Goal: Information Seeking & Learning: Find specific page/section

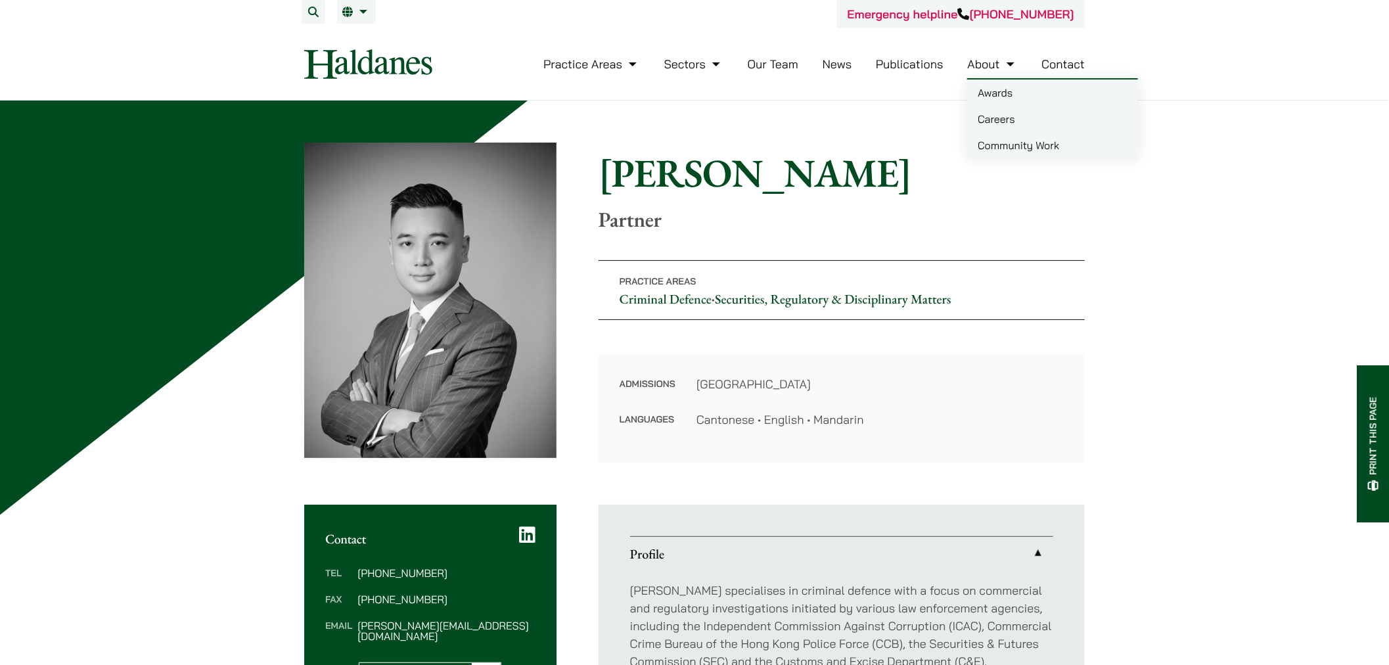
click at [991, 57] on link "About" at bounding box center [992, 64] width 50 height 15
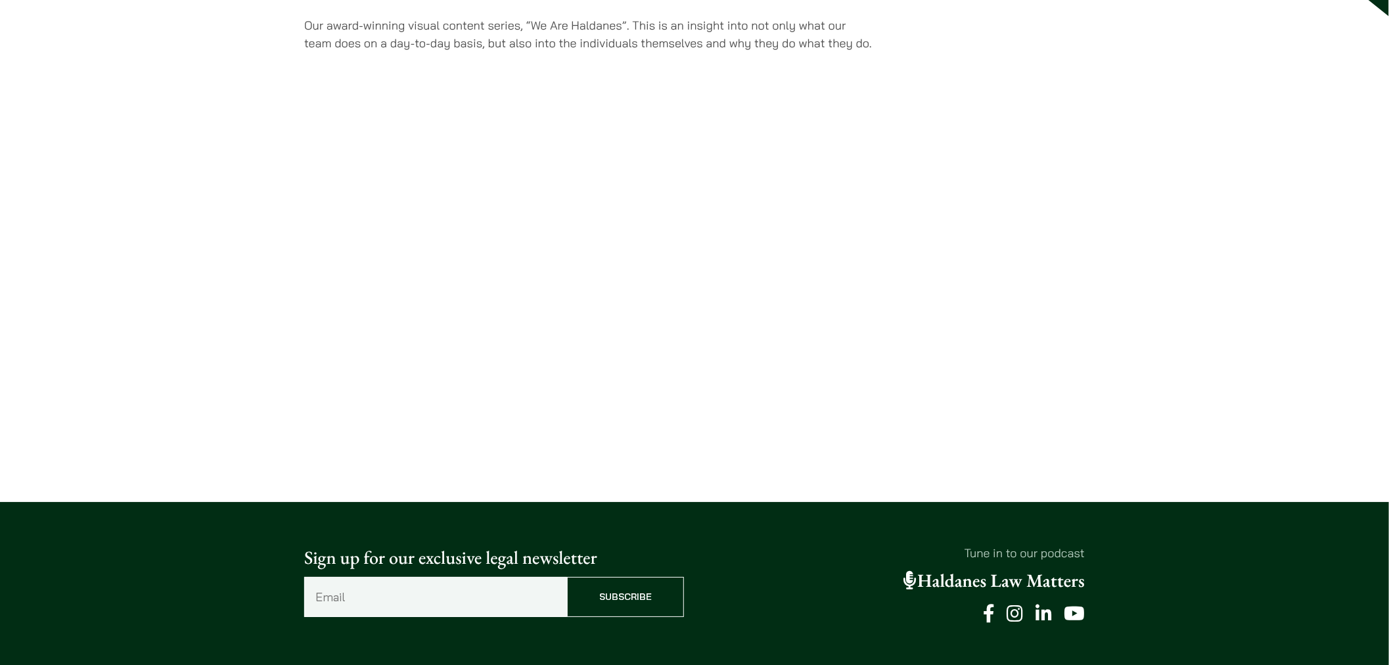
scroll to position [3103, 0]
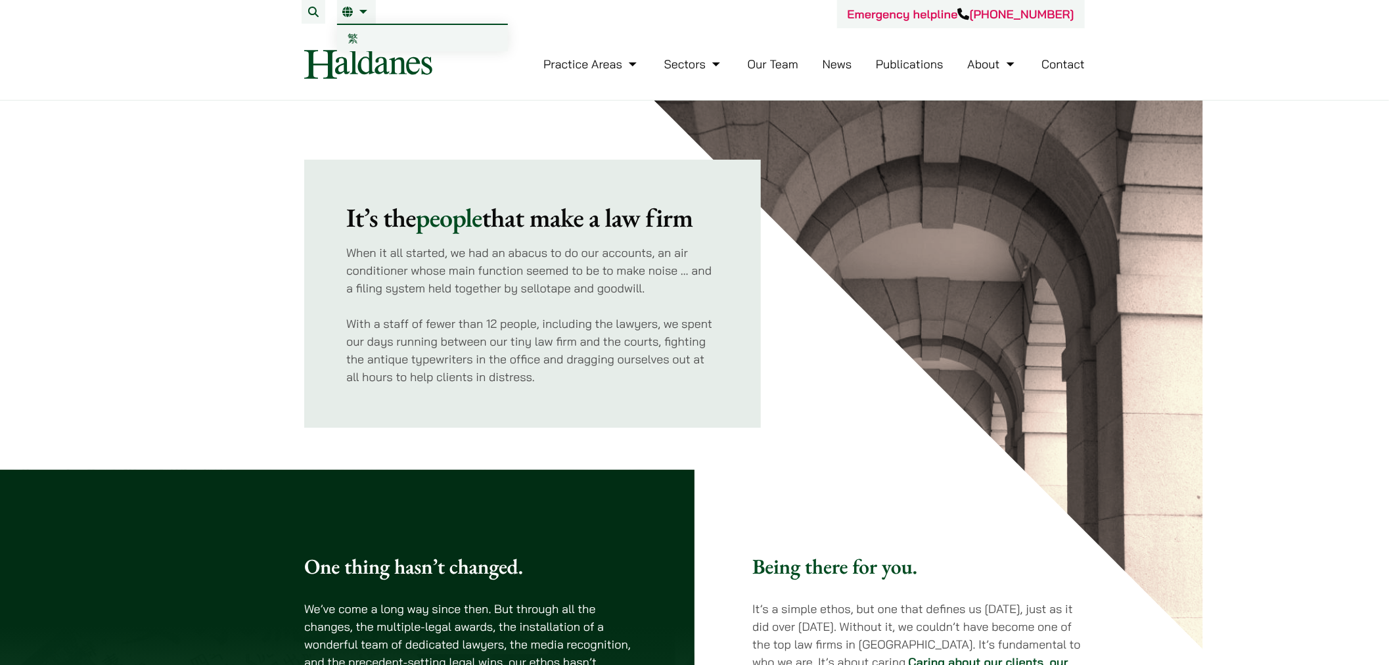
click at [351, 37] on span "繁" at bounding box center [353, 38] width 11 height 13
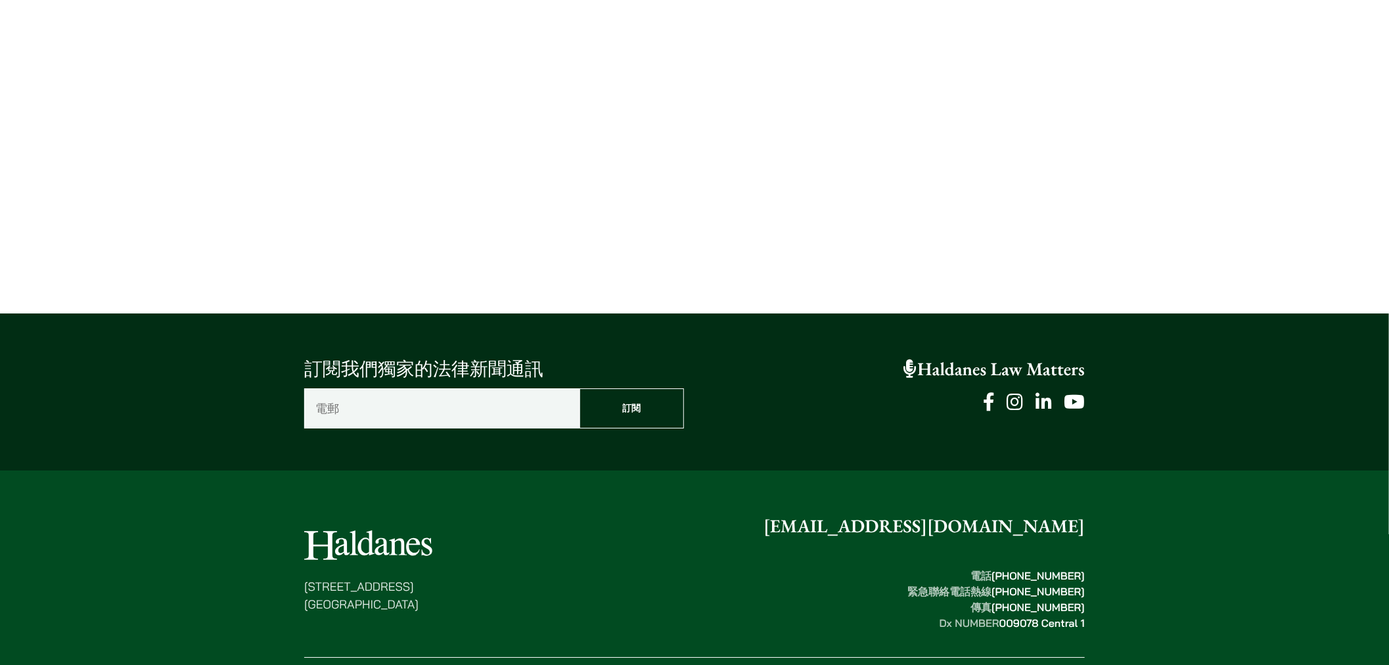
scroll to position [2722, 0]
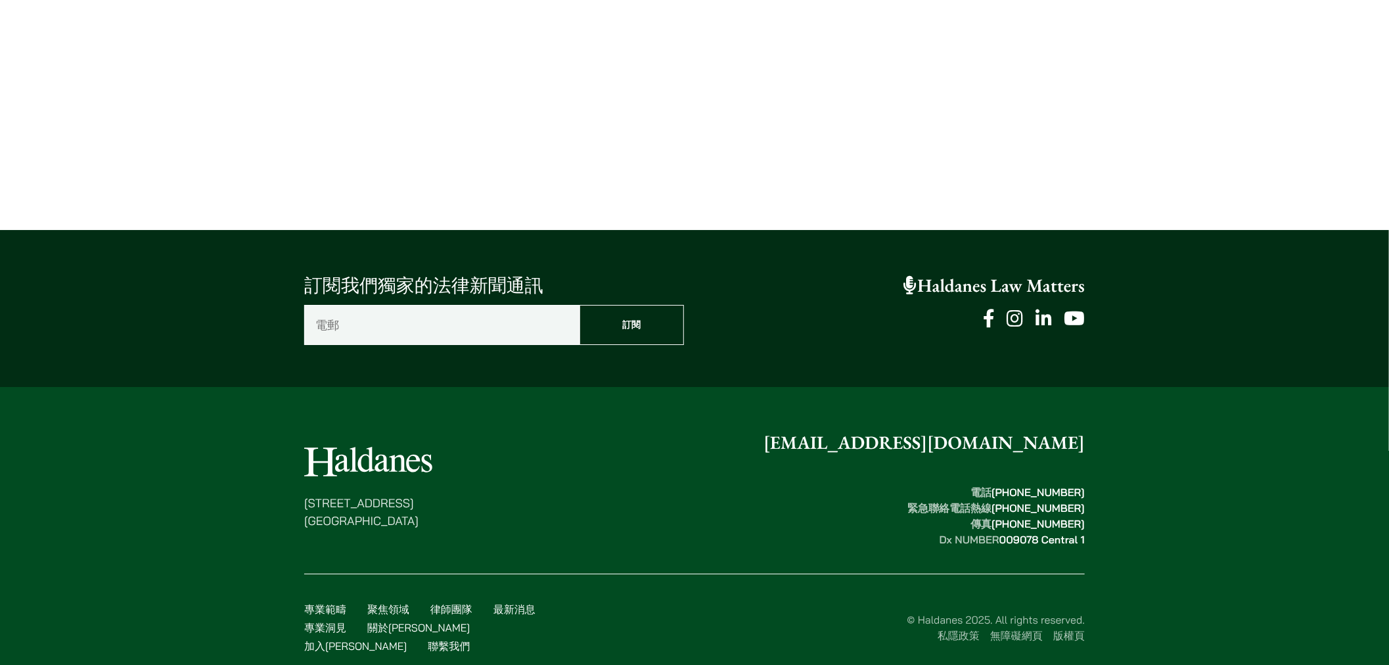
click at [927, 627] on ul "私隱政策 無障礙網頁 版權頁" at bounding box center [824, 635] width 520 height 16
click at [959, 629] on link "私隱政策" at bounding box center [959, 635] width 42 height 13
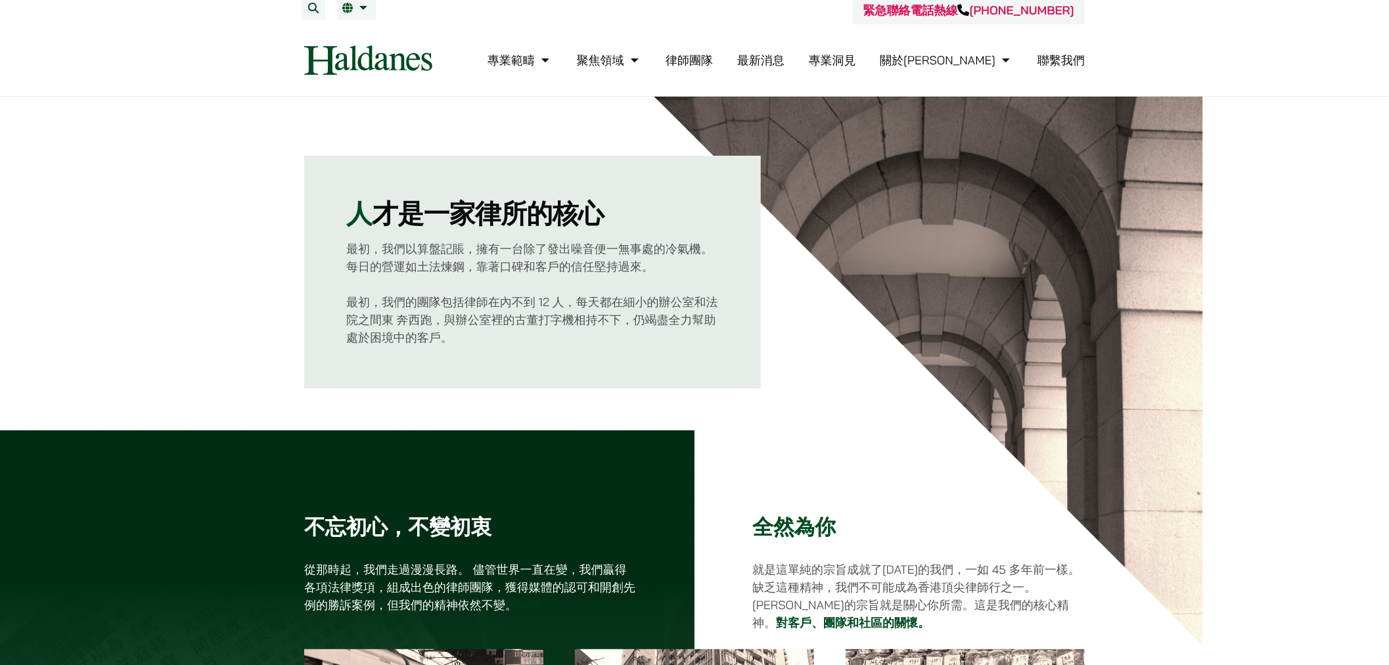
scroll to position [0, 0]
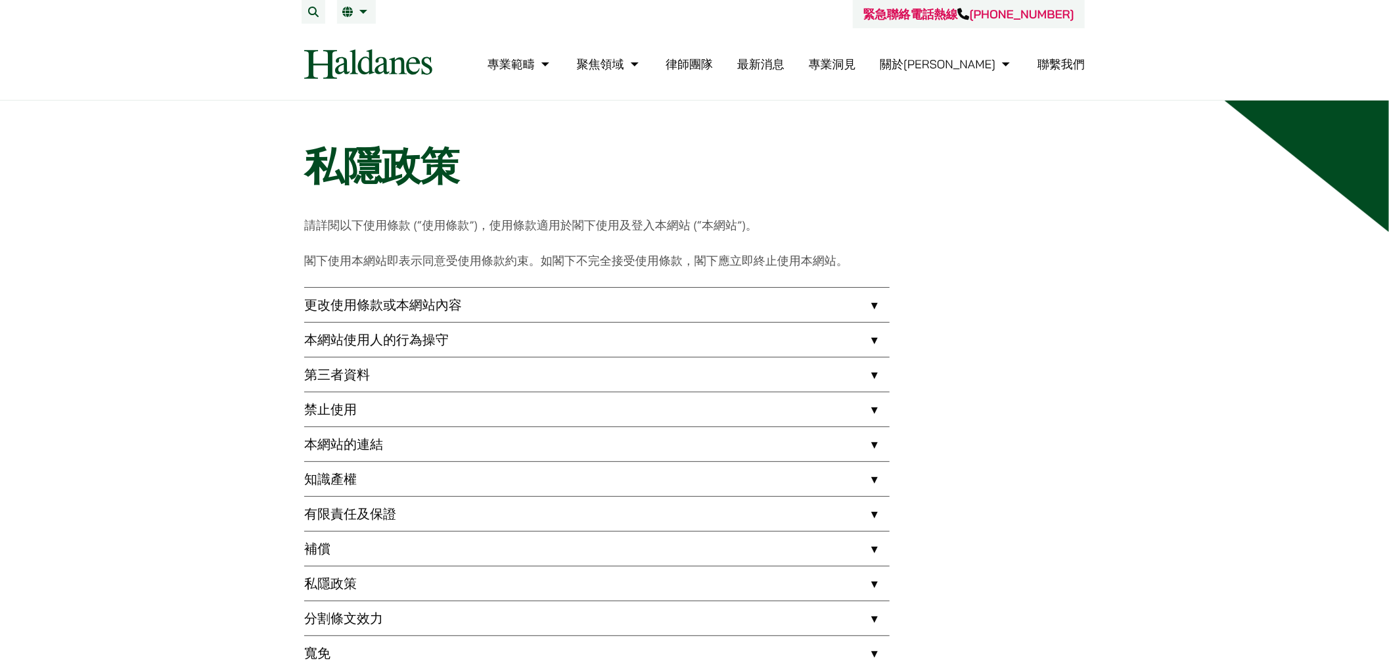
click at [347, 294] on link "更改使用條款或本網站內容" at bounding box center [596, 305] width 585 height 34
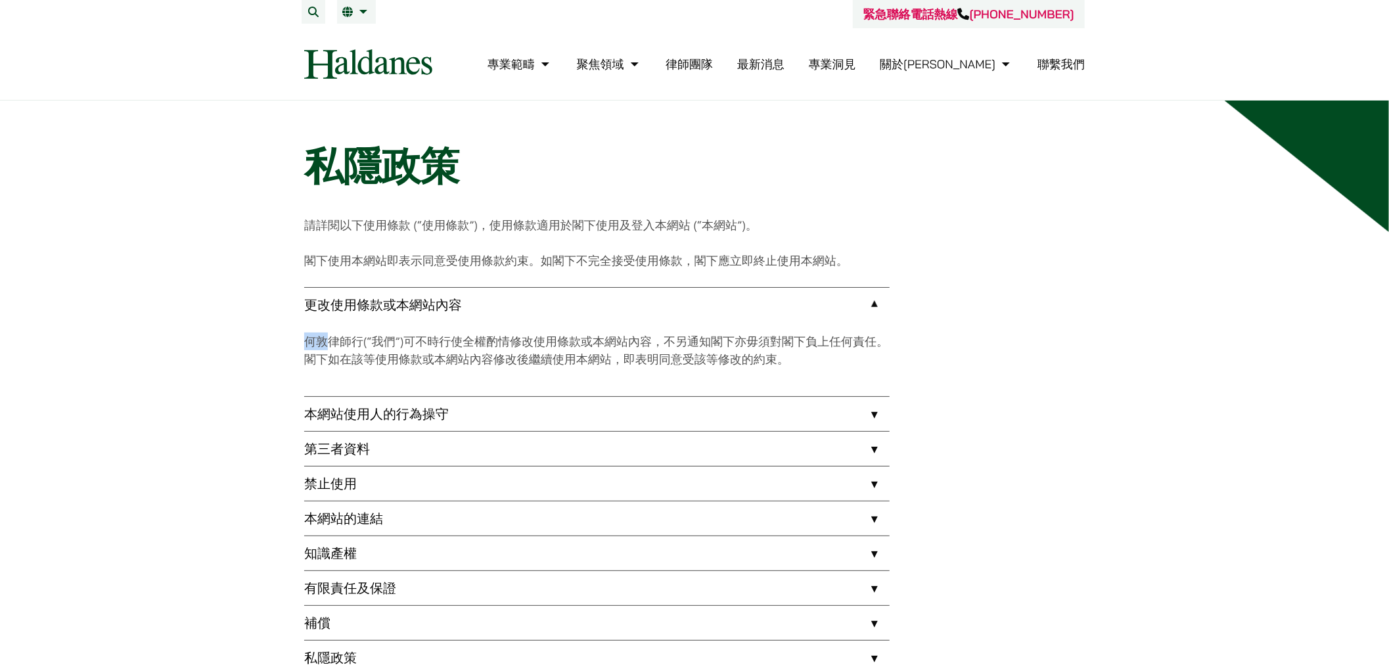
drag, startPoint x: 302, startPoint y: 337, endPoint x: 325, endPoint y: 340, distance: 23.1
click at [325, 340] on div "私隱政策 請詳閱以下使用條款 (“使用條款”)，使用條款適用於閣下使用及登入本網站 (“本網站”)。 閣下使用本網站即表示同意受使用條款約束。如閣下不完全接受…" at bounding box center [695, 479] width 828 height 672
copy p "[PERSON_NAME]"
